Goal: Information Seeking & Learning: Check status

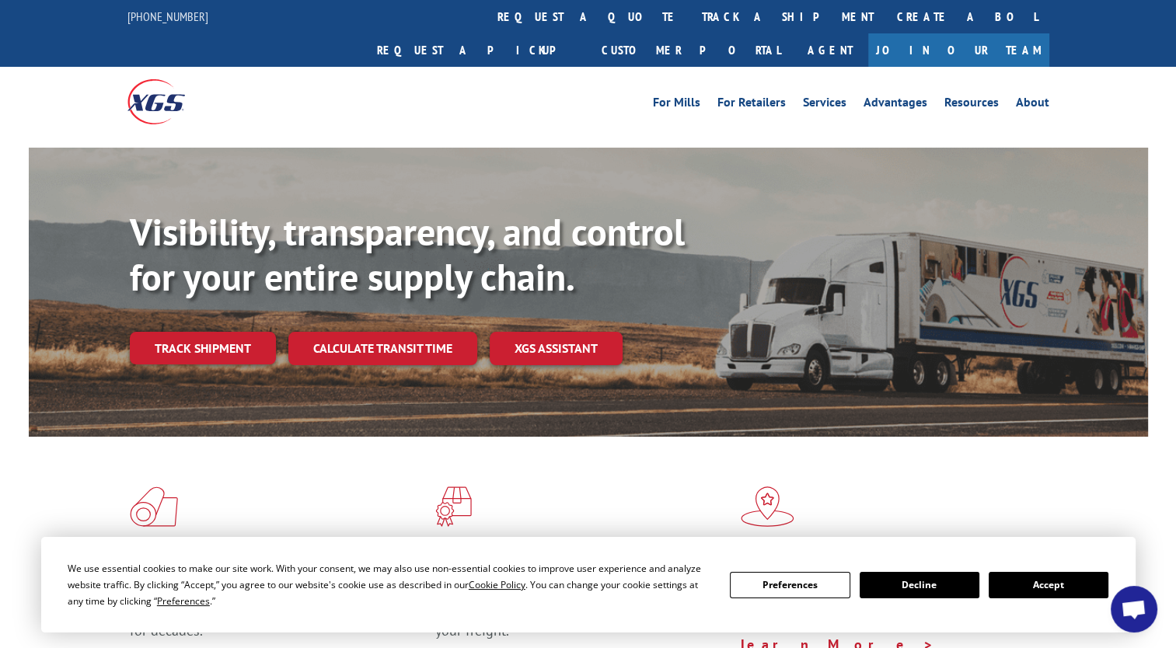
click at [1021, 580] on button "Accept" at bounding box center [1049, 585] width 120 height 26
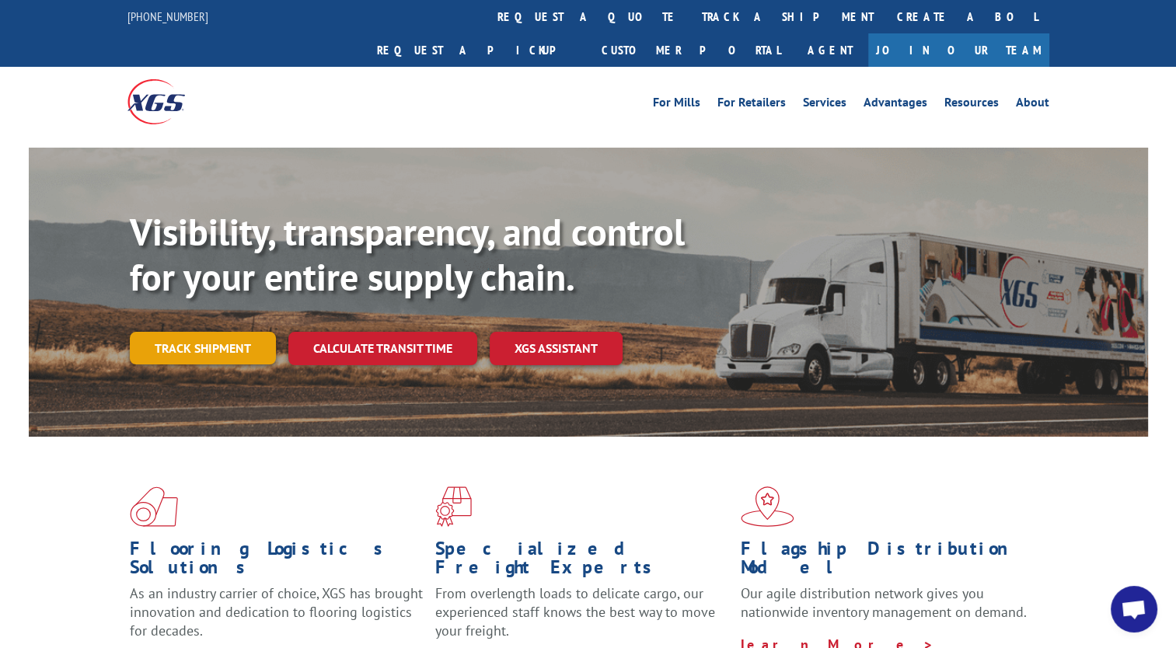
click at [211, 332] on link "Track shipment" at bounding box center [203, 348] width 146 height 33
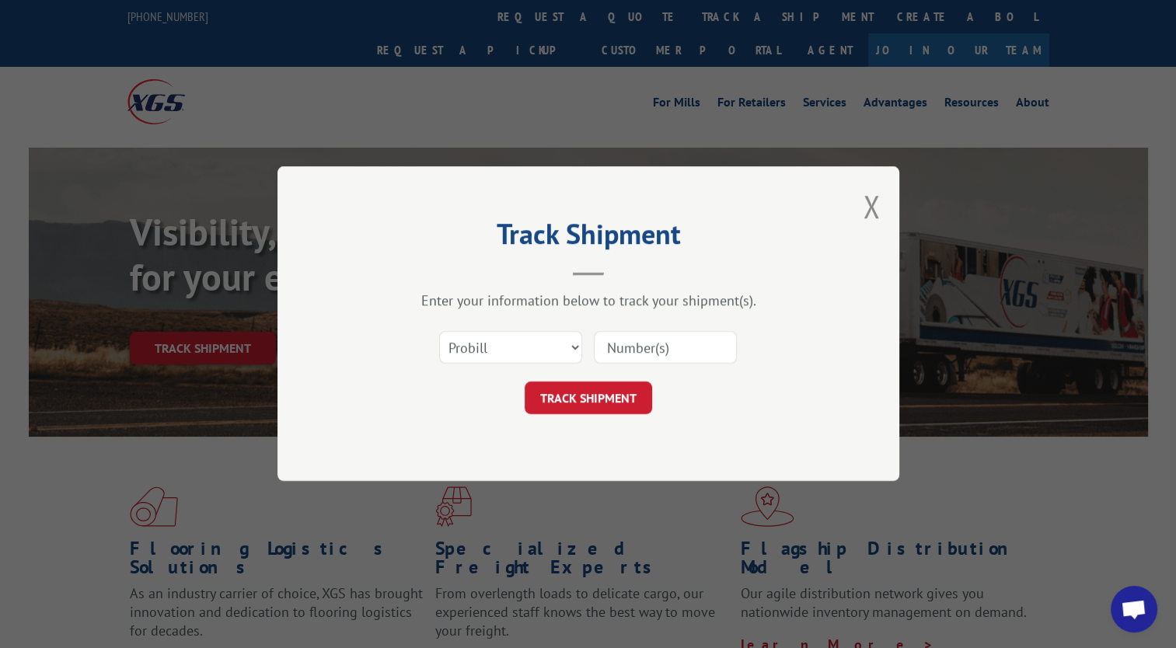
click at [646, 344] on input at bounding box center [665, 348] width 143 height 33
click at [553, 342] on select "Select category... Probill BOL PO" at bounding box center [510, 348] width 143 height 33
click at [439, 332] on select "Select category... Probill BOL PO" at bounding box center [510, 348] width 143 height 33
click at [641, 357] on input at bounding box center [665, 348] width 143 height 33
type input "17637536"
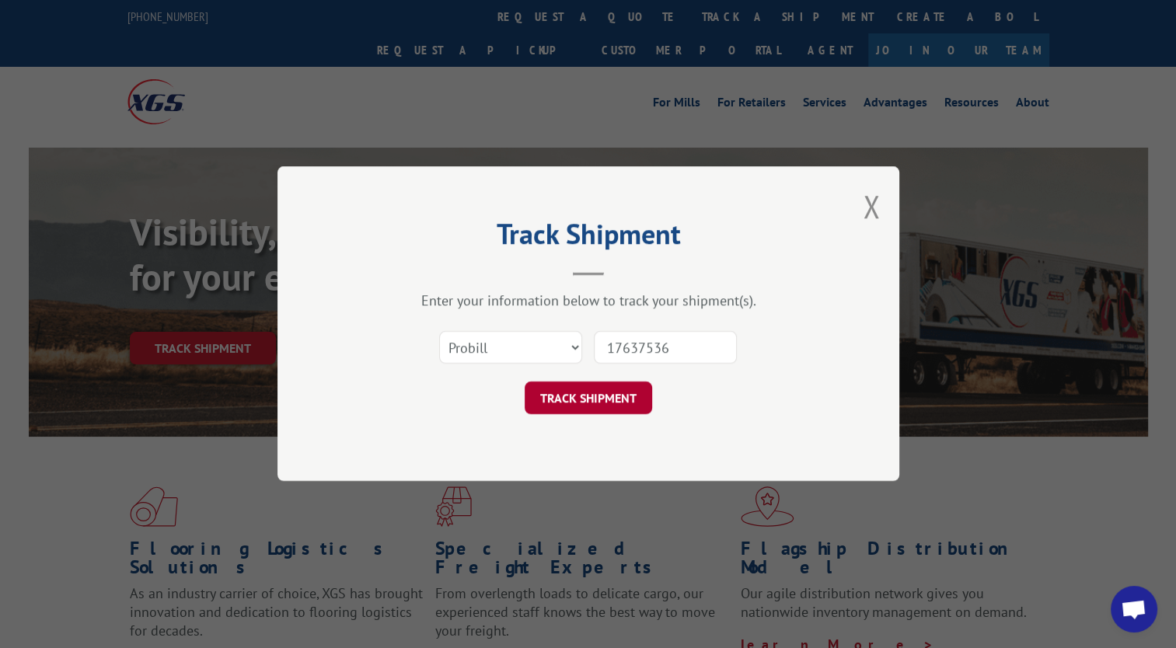
click at [591, 401] on button "TRACK SHIPMENT" at bounding box center [588, 398] width 127 height 33
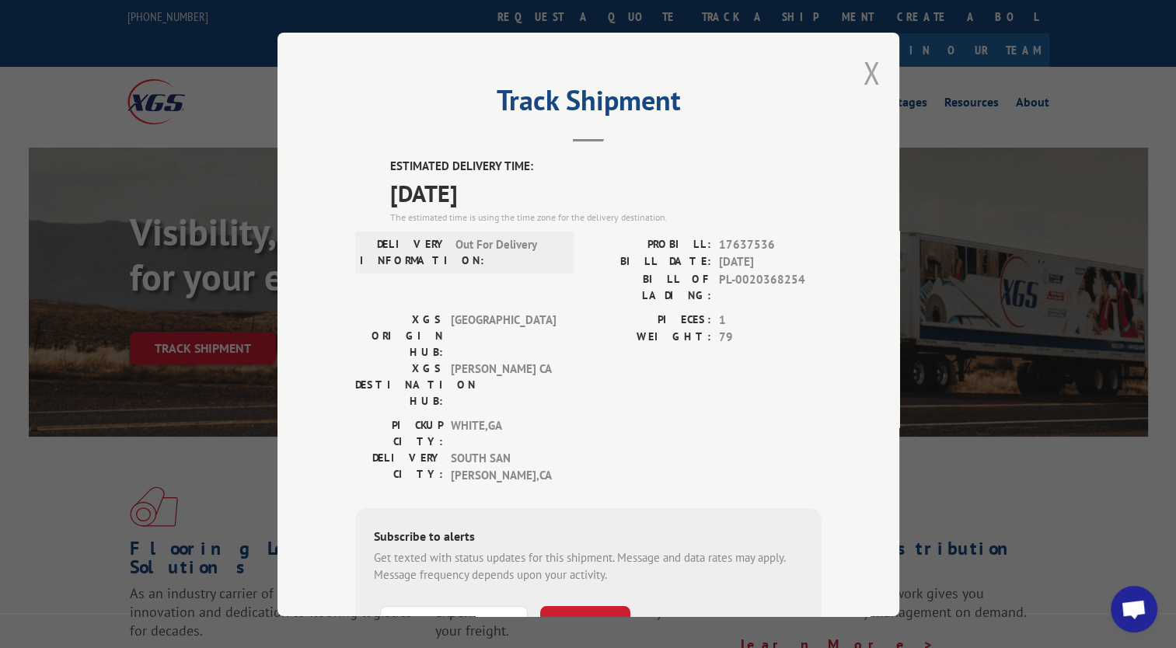
click at [863, 83] on button "Close modal" at bounding box center [871, 72] width 17 height 41
